Goal: Obtain resource: Obtain resource

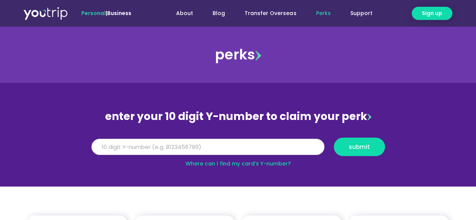
click at [211, 148] on input "Y Number" at bounding box center [207, 147] width 233 height 17
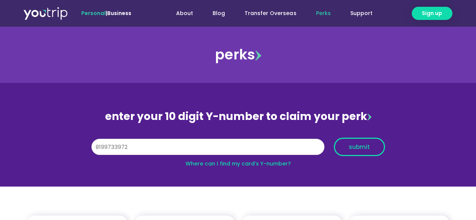
type input "8199733972"
click at [353, 144] on span "submit" at bounding box center [359, 147] width 21 height 6
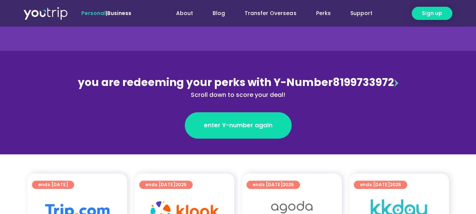
scroll to position [113, 0]
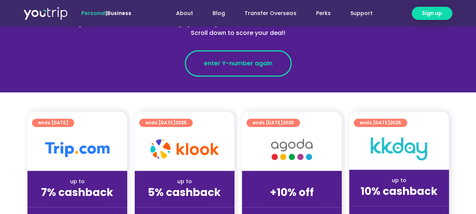
click at [263, 68] on link "enter Y-number again" at bounding box center [238, 63] width 107 height 26
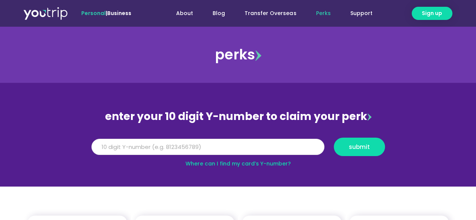
click at [235, 144] on input "Y Number" at bounding box center [207, 147] width 233 height 17
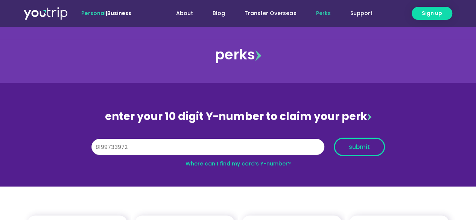
type input "8199733972"
click at [349, 147] on span "submit" at bounding box center [359, 147] width 21 height 6
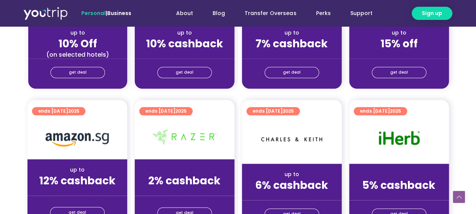
scroll to position [451, 0]
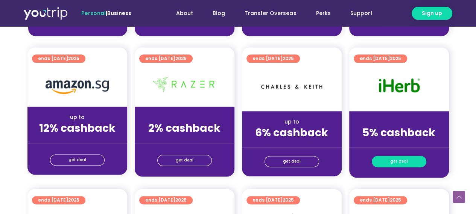
click at [411, 164] on link "get deal" at bounding box center [399, 161] width 55 height 11
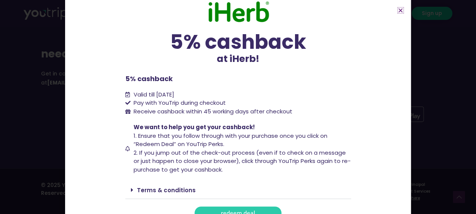
scroll to position [23, 0]
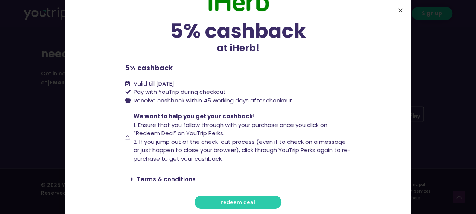
click at [398, 10] on icon "Close" at bounding box center [401, 11] width 6 height 6
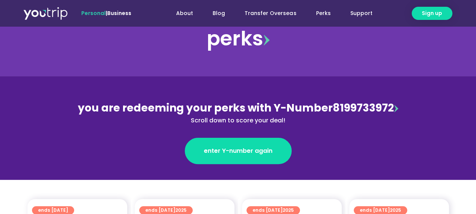
scroll to position [0, 0]
